Goal: Connect with others: Connect with others

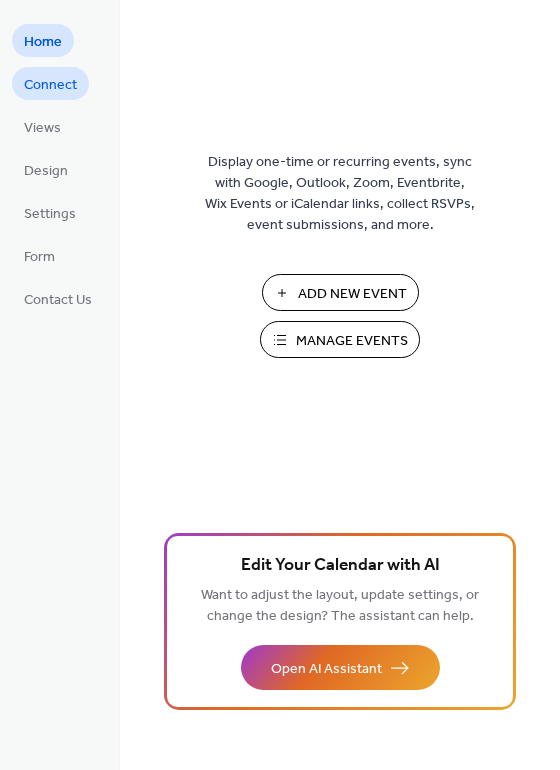
click at [46, 95] on span "Connect" at bounding box center [50, 85] width 53 height 21
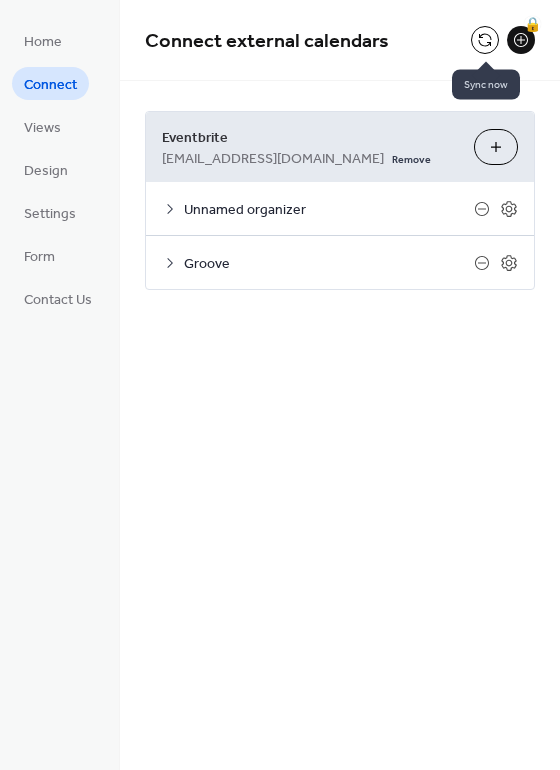
click at [489, 43] on button at bounding box center [485, 40] width 28 height 28
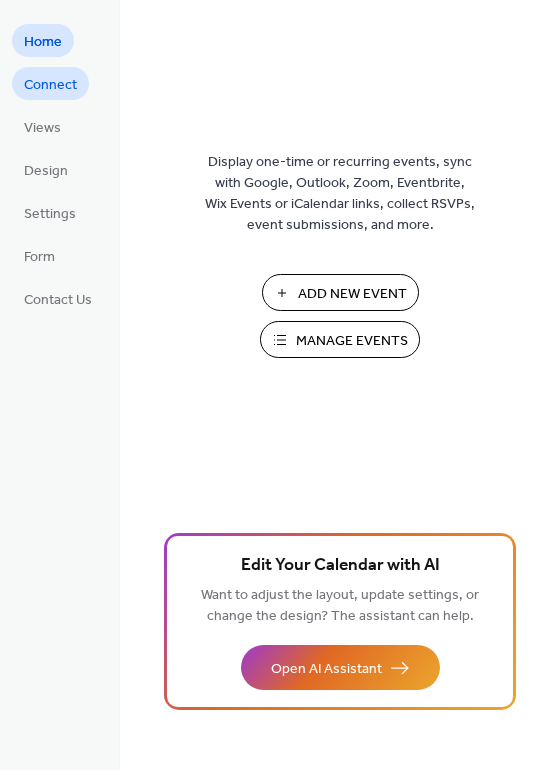
click at [61, 86] on span "Connect" at bounding box center [50, 85] width 53 height 21
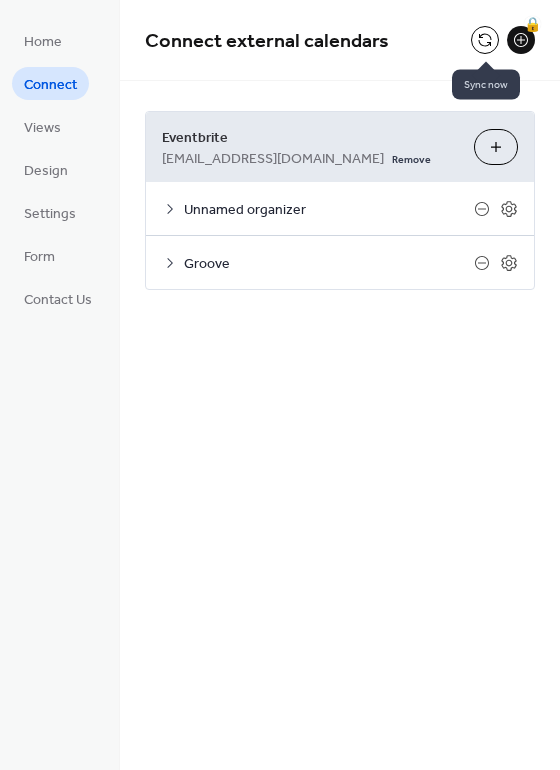
click at [473, 40] on button at bounding box center [485, 40] width 28 height 28
